Goal: Task Accomplishment & Management: Manage account settings

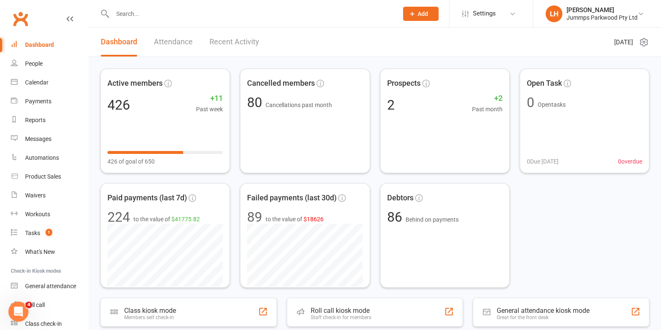
click at [127, 15] on input "text" at bounding box center [251, 14] width 282 height 12
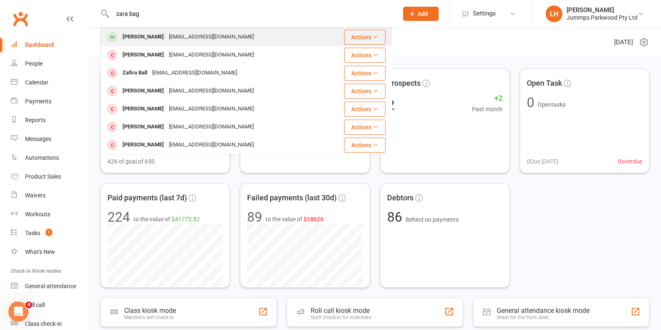
type input "zara bag"
click at [185, 37] on div "[EMAIL_ADDRESS][DOMAIN_NAME]" at bounding box center [211, 37] width 90 height 12
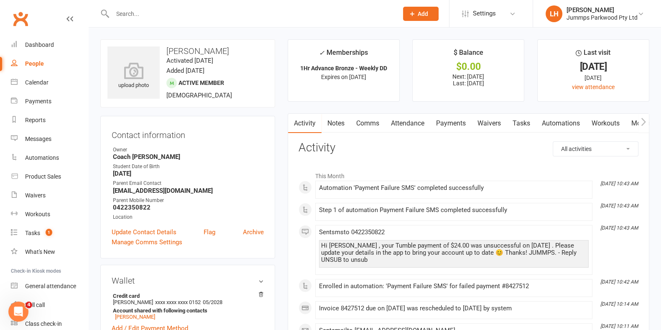
click at [408, 126] on link "Attendance" at bounding box center [407, 123] width 45 height 19
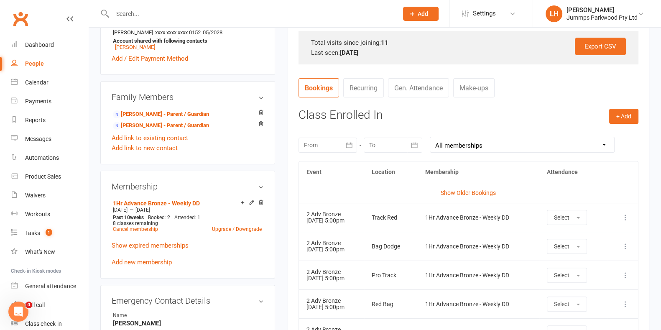
scroll to position [270, 0]
click at [486, 191] on link "Show Older Bookings" at bounding box center [468, 192] width 55 height 7
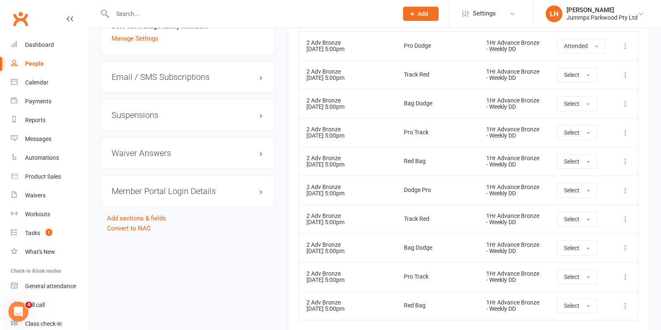
scroll to position [867, 0]
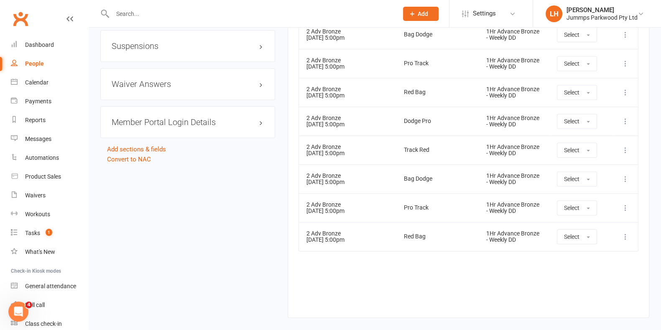
click at [136, 13] on input "text" at bounding box center [251, 14] width 282 height 12
type input "sotutu"
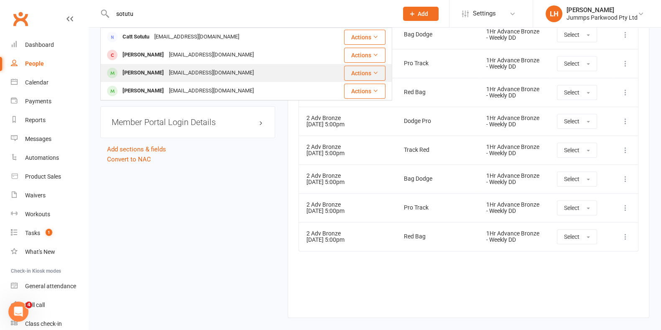
click at [176, 71] on div "[EMAIL_ADDRESS][DOMAIN_NAME]" at bounding box center [211, 73] width 90 height 12
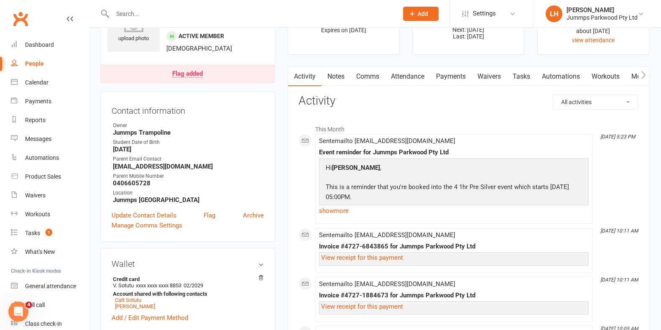
scroll to position [15, 0]
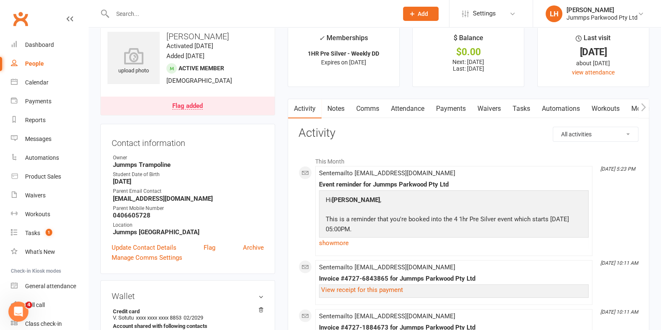
click at [448, 100] on link "Payments" at bounding box center [450, 108] width 41 height 19
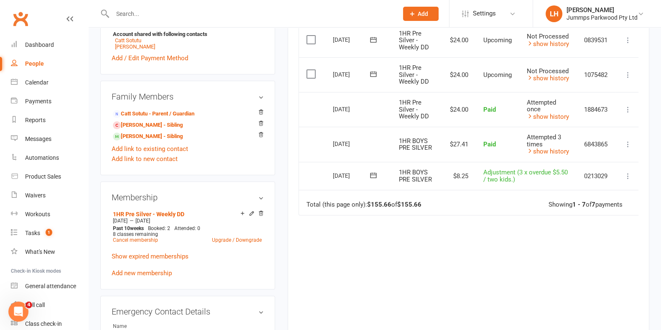
scroll to position [306, 0]
click at [577, 196] on td "Total (this page only): $155.66 of $155.66 Showing 1 - 7 of 7 payments" at bounding box center [469, 203] width 341 height 25
click at [157, 138] on link "[PERSON_NAME] - Sibling" at bounding box center [148, 137] width 70 height 9
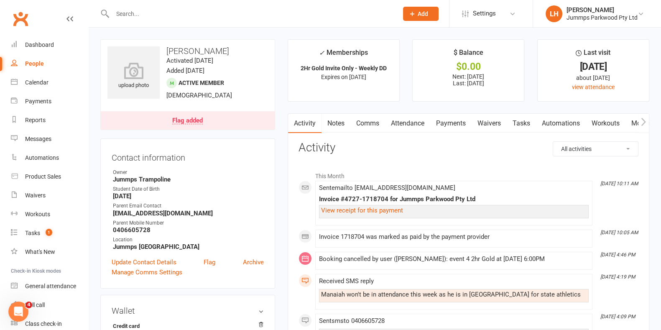
click at [453, 124] on link "Payments" at bounding box center [450, 123] width 41 height 19
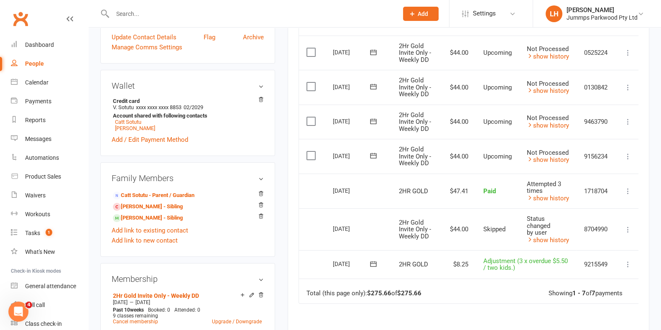
scroll to position [227, 0]
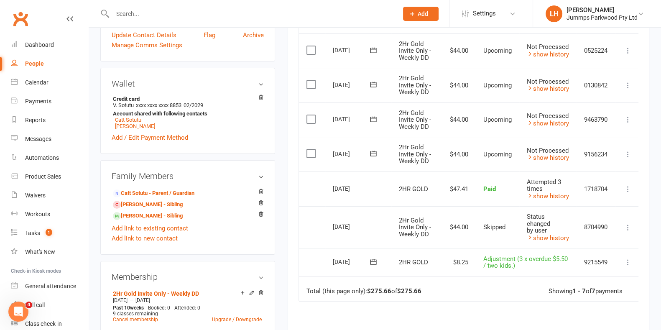
click at [204, 13] on input "text" at bounding box center [251, 14] width 282 height 12
click at [132, 10] on input "text" at bounding box center [251, 14] width 282 height 12
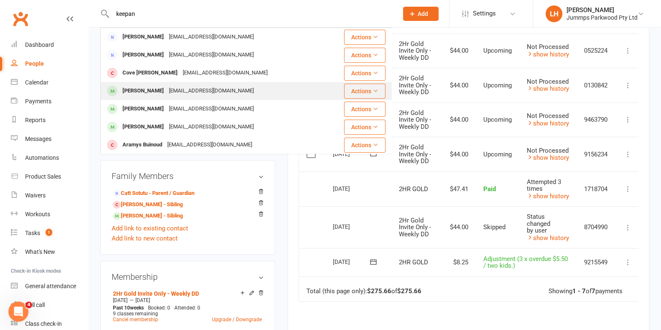
type input "keepan"
click at [181, 90] on div "[EMAIL_ADDRESS][DOMAIN_NAME]" at bounding box center [211, 91] width 90 height 12
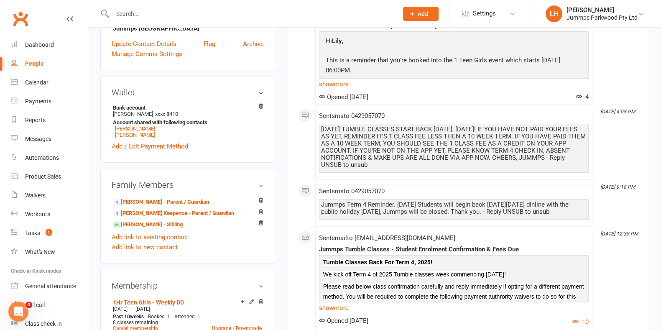
scroll to position [196, 0]
click at [176, 228] on link "[PERSON_NAME] - Sibling" at bounding box center [148, 224] width 70 height 9
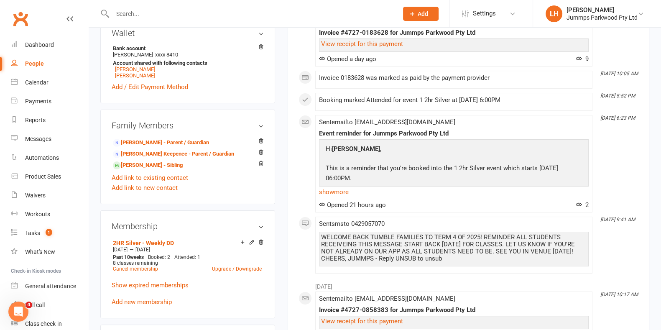
scroll to position [258, 0]
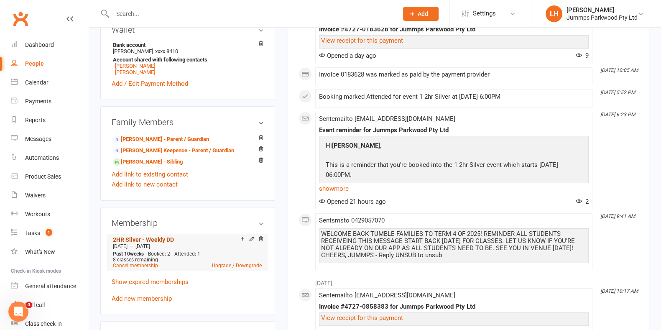
click at [171, 238] on link "2HR Silver - Weekly DD" at bounding box center [143, 239] width 61 height 7
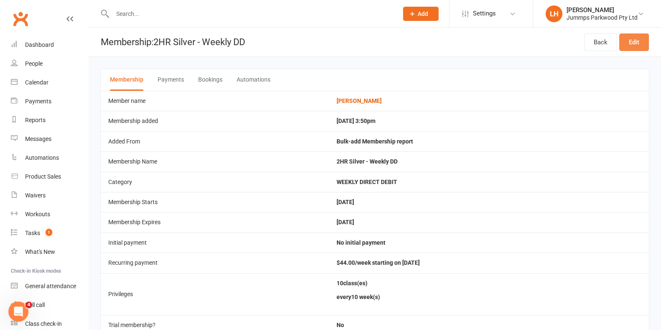
click at [645, 37] on link "Edit" at bounding box center [634, 42] width 30 height 18
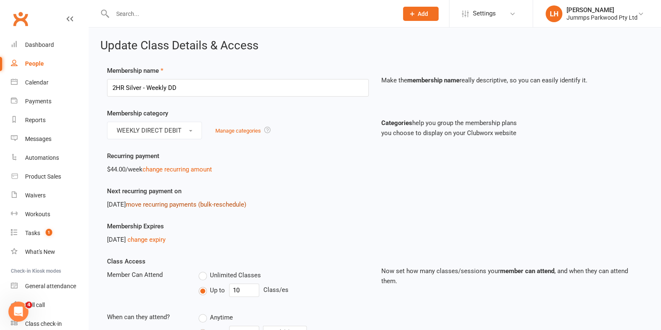
click at [244, 204] on link "move recurring payments (bulk-reschedule)" at bounding box center [186, 205] width 120 height 8
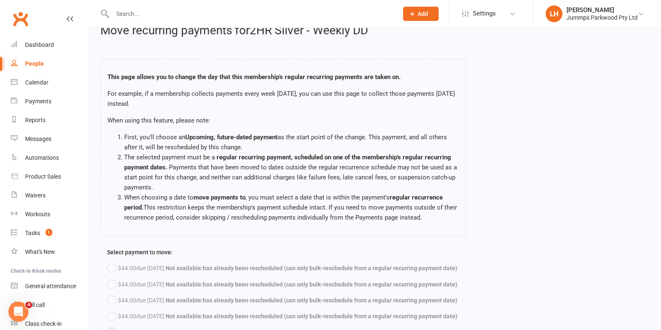
scroll to position [140, 0]
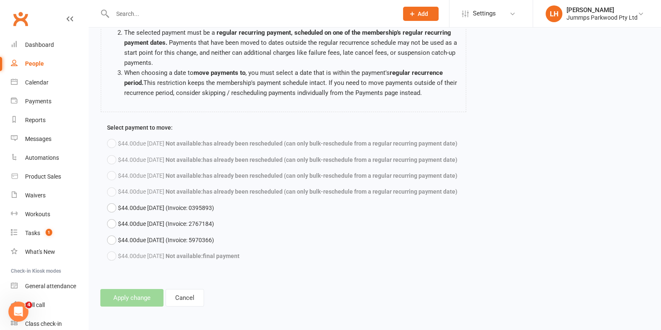
click at [324, 167] on div "Select payment to move: $44.00 due [DATE] Not available: has already been resch…" at bounding box center [375, 198] width 548 height 153
click at [111, 208] on button "$44.00 due [DATE] (Invoice: 0395893)" at bounding box center [160, 208] width 107 height 16
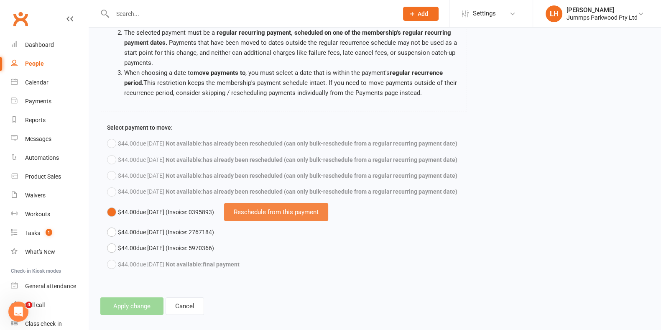
click at [326, 213] on div "Reschedule from this payment" at bounding box center [276, 212] width 104 height 18
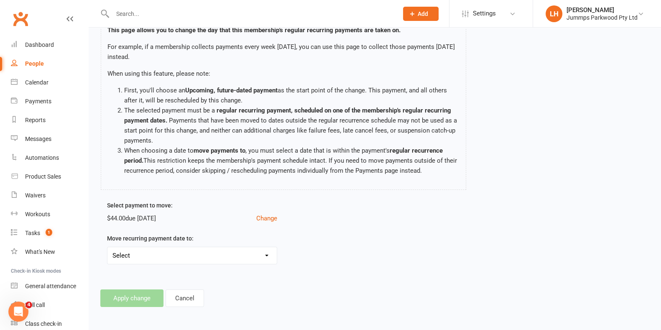
click at [253, 249] on select "Select [DATE] - Move payments forward by 1 day [DATE] - Move payments forward b…" at bounding box center [191, 255] width 169 height 17
click at [253, 258] on select "Select [DATE] - Move payments forward by 1 day [DATE] - Move payments forward b…" at bounding box center [191, 255] width 169 height 17
select select "[DATE]"
click at [107, 247] on select "Select [DATE] - Move payments forward by 1 day [DATE] - Move payments forward b…" at bounding box center [191, 255] width 169 height 17
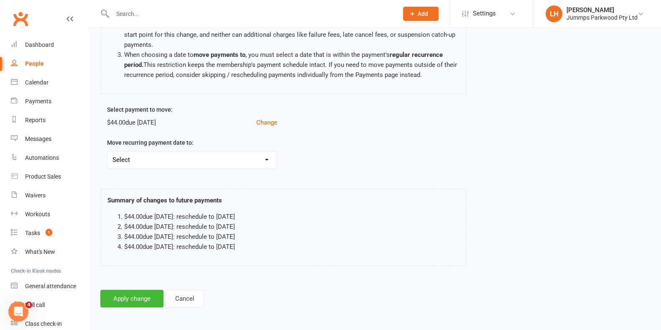
scroll to position [155, 0]
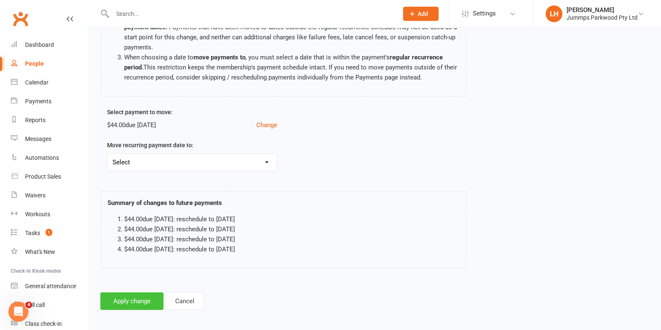
click at [121, 297] on button "Apply change" at bounding box center [131, 301] width 63 height 18
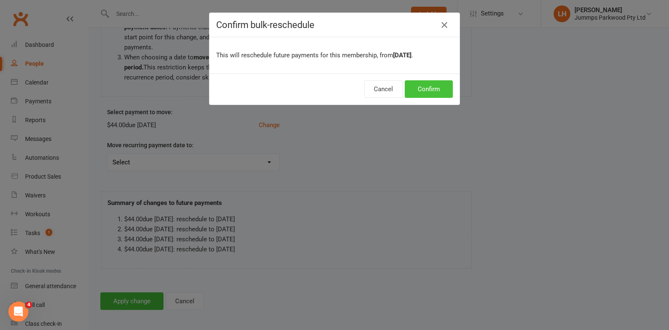
click at [421, 89] on button "Confirm" at bounding box center [429, 89] width 48 height 18
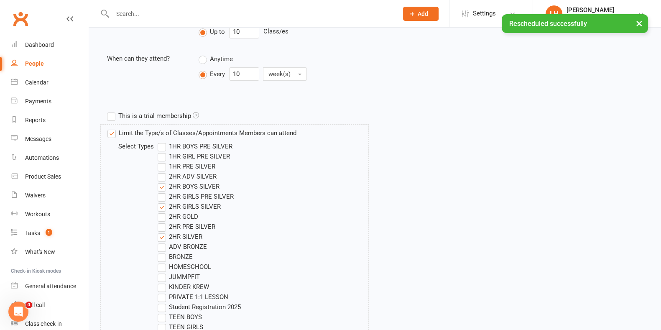
scroll to position [645, 0]
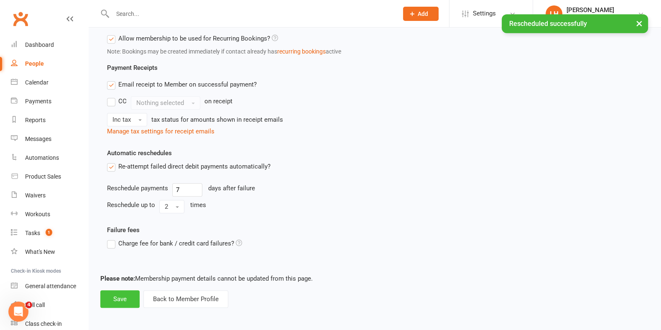
click at [120, 298] on button "Save" at bounding box center [119, 299] width 39 height 18
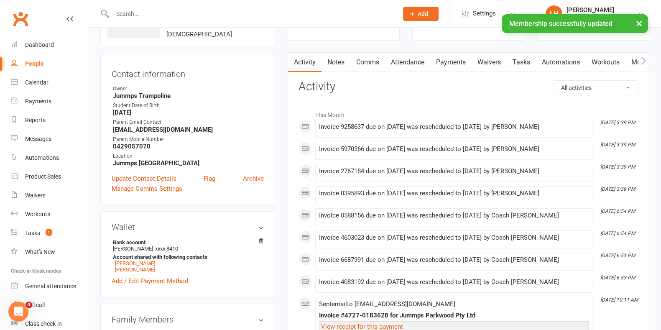
scroll to position [47, 0]
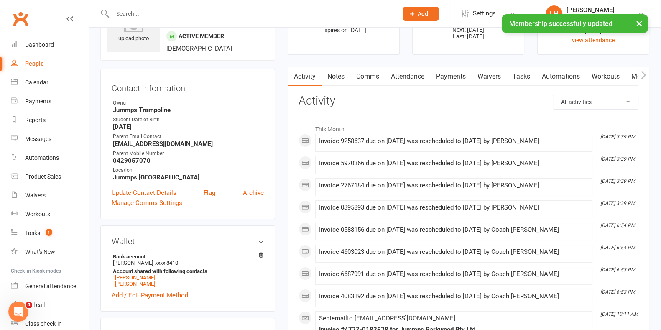
click at [442, 76] on link "Payments" at bounding box center [450, 76] width 41 height 19
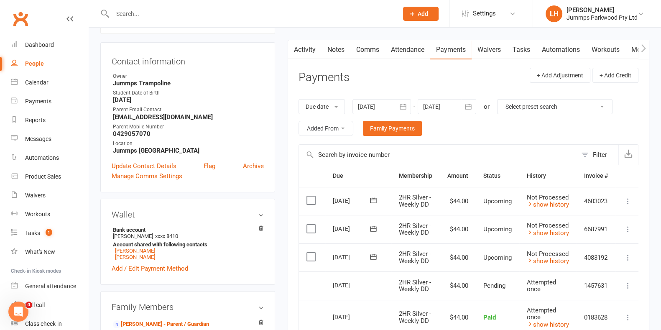
scroll to position [82, 0]
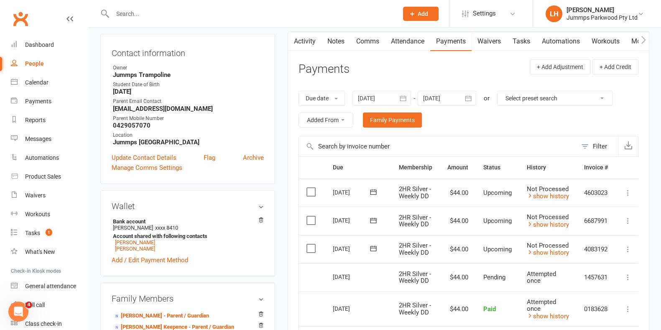
click at [468, 95] on icon "button" at bounding box center [468, 97] width 6 height 5
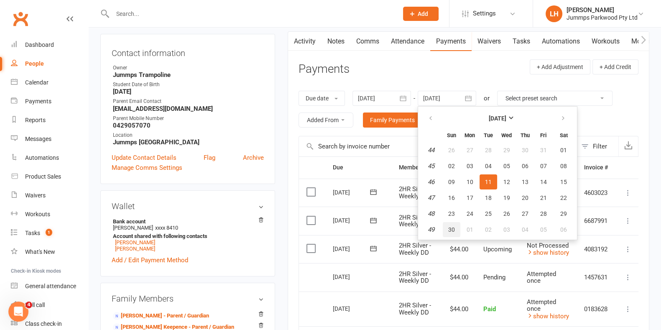
click at [451, 226] on span "30" at bounding box center [451, 229] width 7 height 7
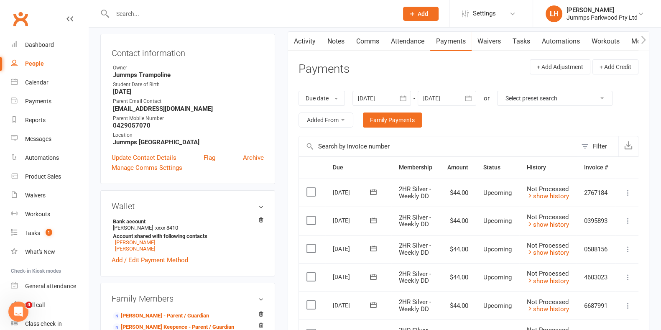
click at [459, 94] on div at bounding box center [447, 98] width 59 height 15
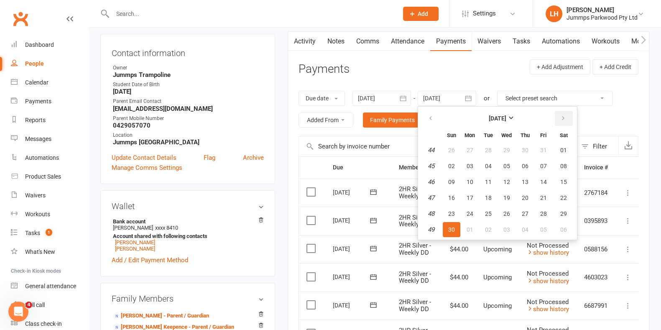
click at [560, 118] on icon "button" at bounding box center [563, 118] width 6 height 7
click at [503, 211] on span "31" at bounding box center [506, 213] width 7 height 7
type input "[DATE]"
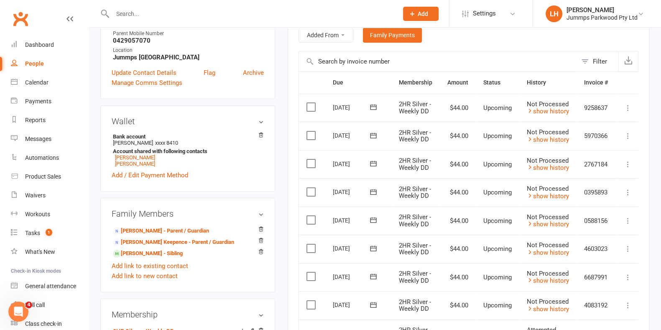
scroll to position [0, 0]
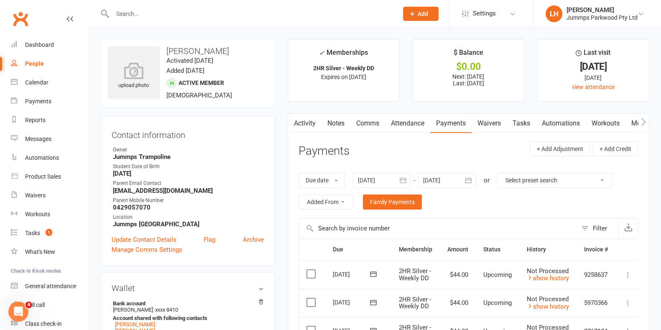
click at [304, 119] on link "Activity" at bounding box center [304, 123] width 33 height 19
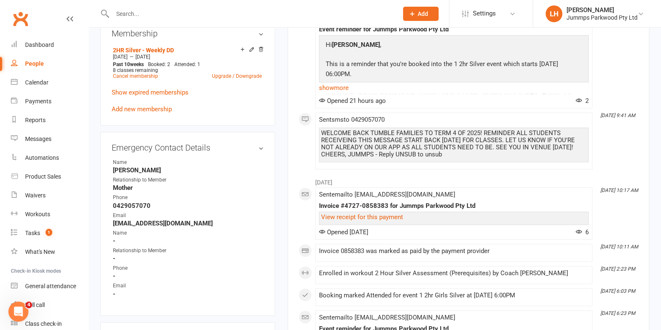
scroll to position [448, 0]
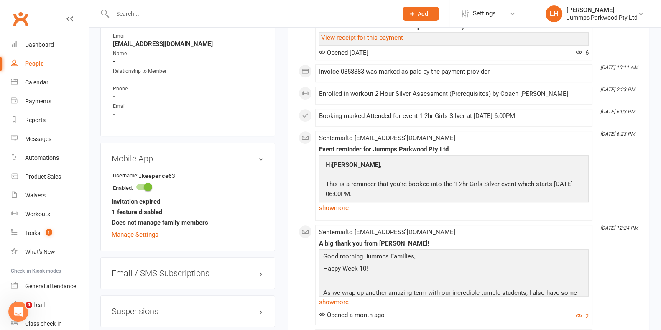
scroll to position [629, 0]
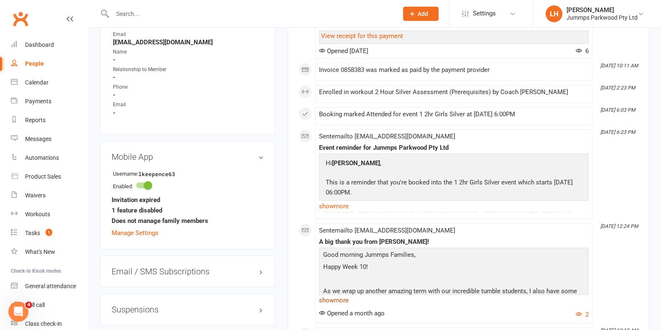
click at [330, 297] on link "show more" at bounding box center [454, 300] width 270 height 12
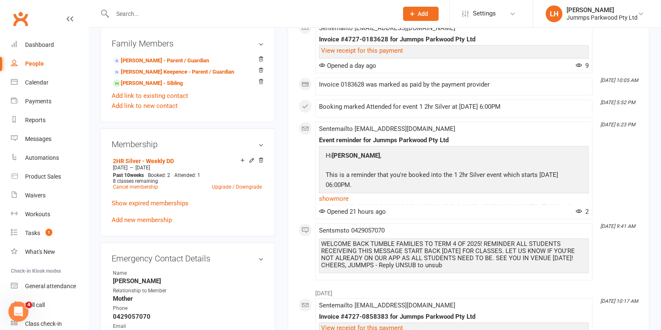
scroll to position [336, 0]
click at [163, 163] on link "2HR Silver - Weekly DD" at bounding box center [143, 161] width 61 height 7
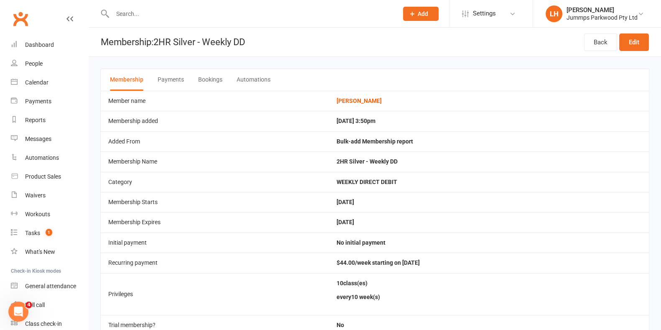
click at [163, 77] on button "Payments" at bounding box center [171, 80] width 26 height 22
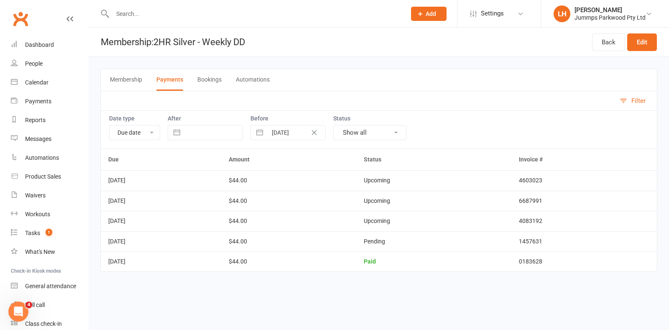
click at [451, 87] on div "Membership Payments Bookings Automations" at bounding box center [378, 80] width 557 height 22
click at [604, 46] on link "Back" at bounding box center [608, 42] width 33 height 18
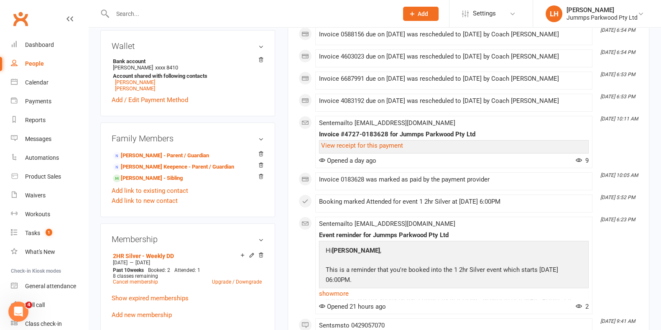
scroll to position [246, 0]
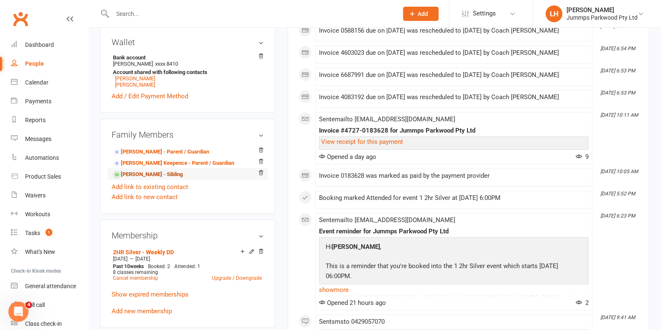
click at [166, 175] on link "[PERSON_NAME] - Sibling" at bounding box center [148, 174] width 70 height 9
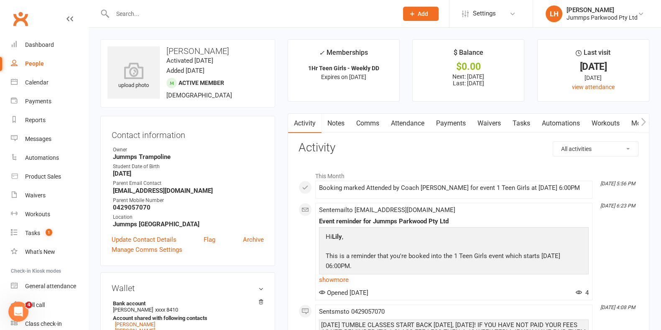
click at [406, 130] on link "Attendance" at bounding box center [407, 123] width 45 height 19
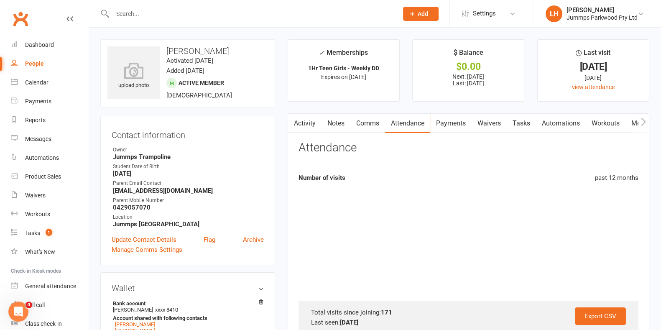
click at [449, 120] on link "Payments" at bounding box center [450, 123] width 41 height 19
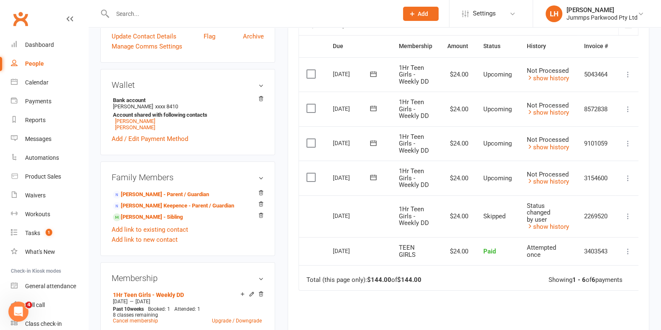
scroll to position [217, 0]
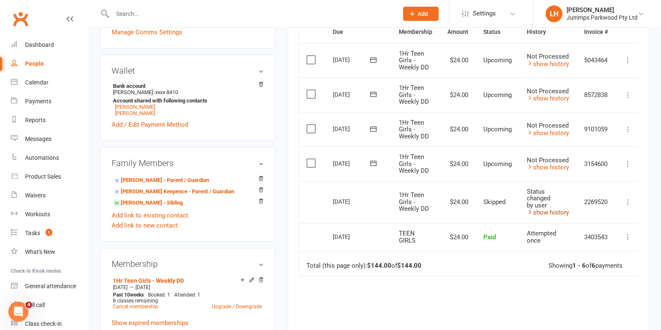
click at [561, 210] on link "show history" at bounding box center [548, 213] width 42 height 8
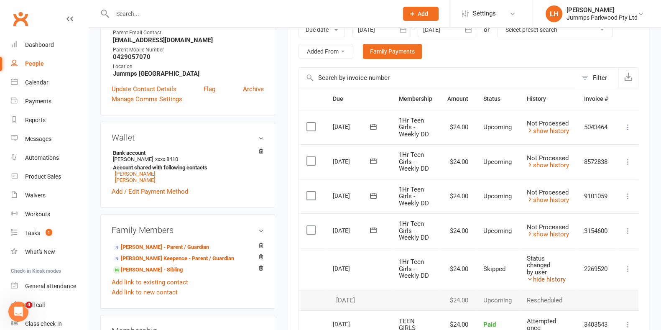
scroll to position [148, 0]
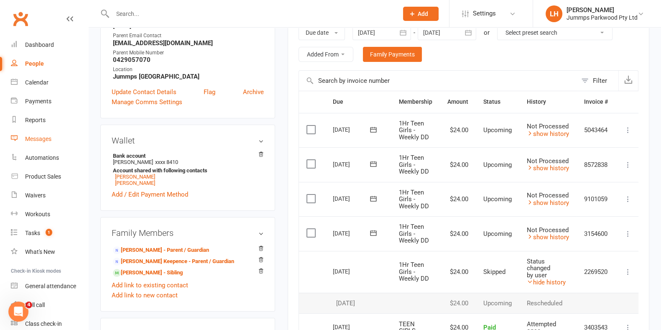
click at [50, 143] on link "Messages" at bounding box center [49, 139] width 77 height 19
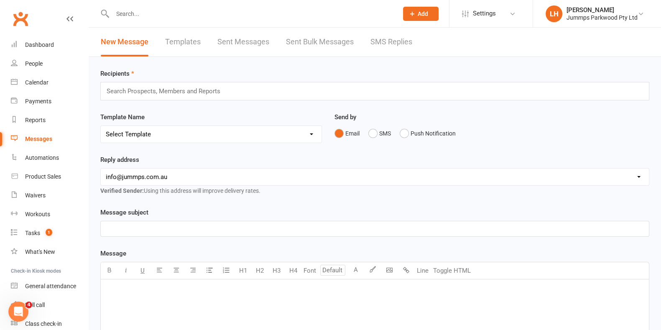
click at [186, 38] on link "Templates" at bounding box center [183, 42] width 36 height 29
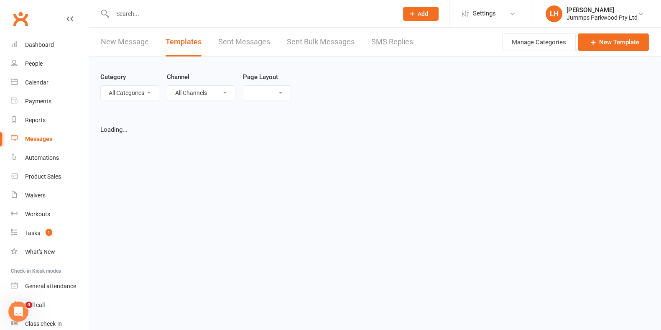
select select "grid"
